Goal: Task Accomplishment & Management: Use online tool/utility

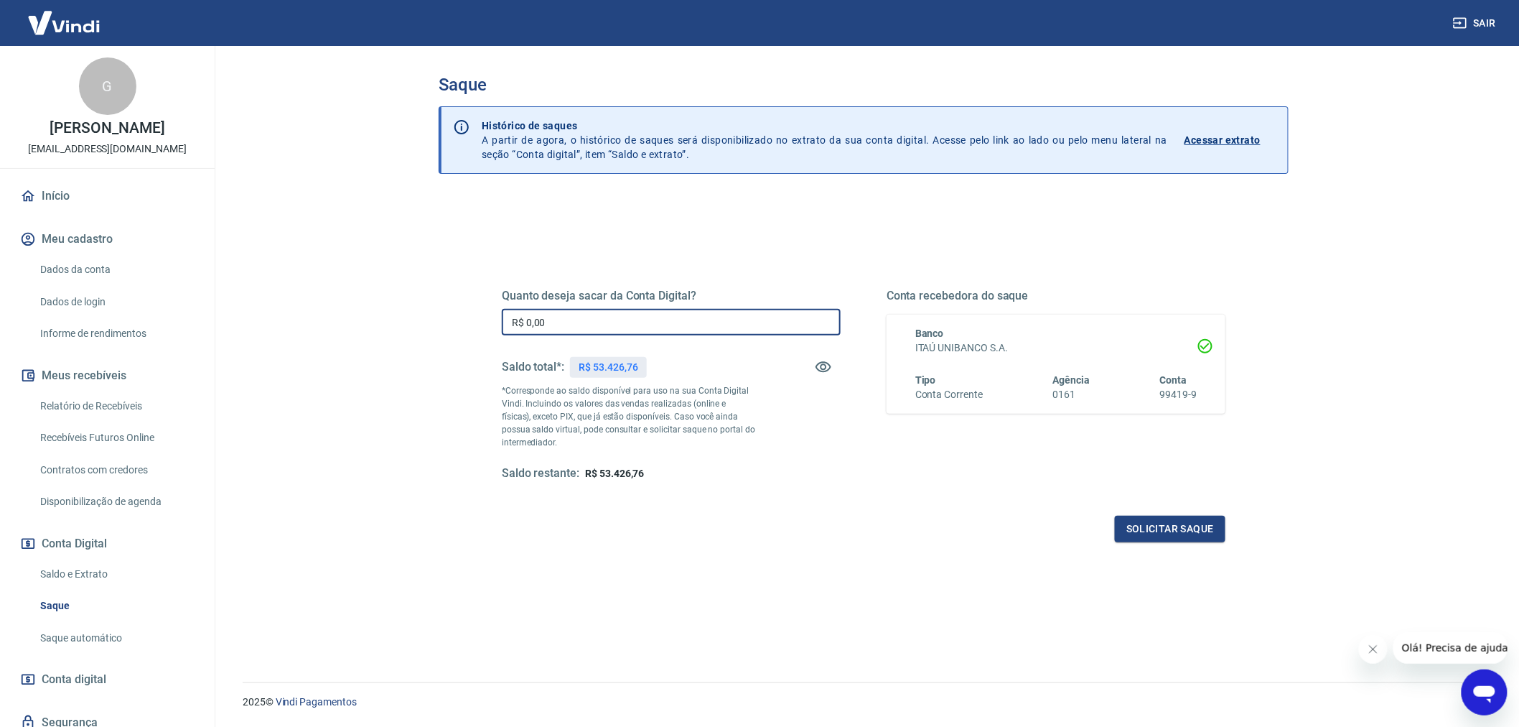
click at [693, 319] on input "R$ 0,00" at bounding box center [671, 322] width 339 height 27
click at [795, 495] on div "Quanto deseja sacar da Conta Digital? R$ 0,00 ​ Saldo total*: R$ 53.426,76 *Cor…" at bounding box center [864, 398] width 724 height 288
